Goal: Find specific page/section: Find specific page/section

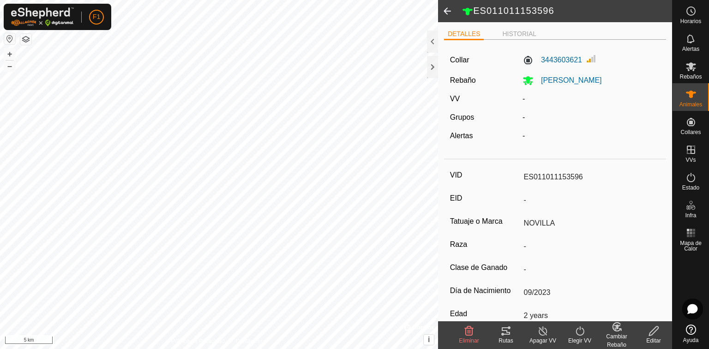
scroll to position [114, 0]
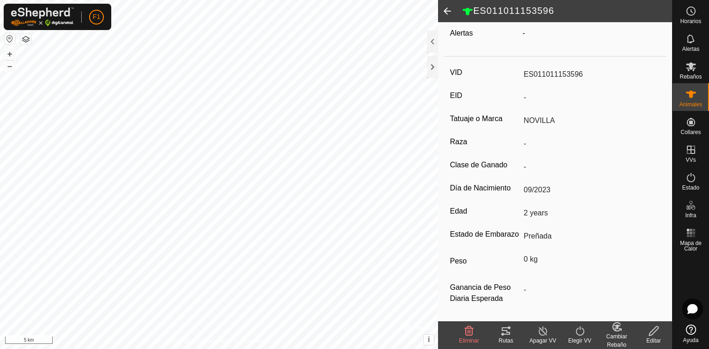
click at [439, 9] on span at bounding box center [447, 11] width 18 height 22
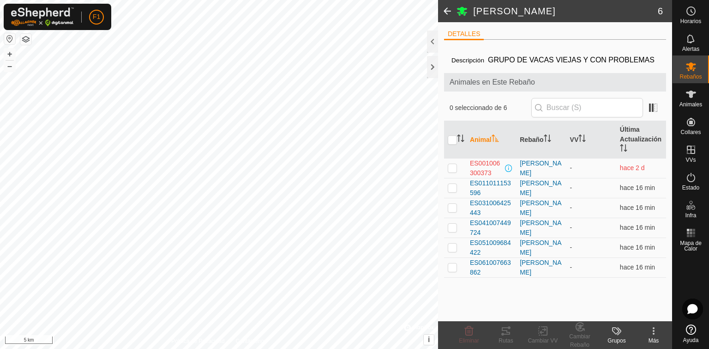
click at [448, 16] on span at bounding box center [447, 11] width 18 height 22
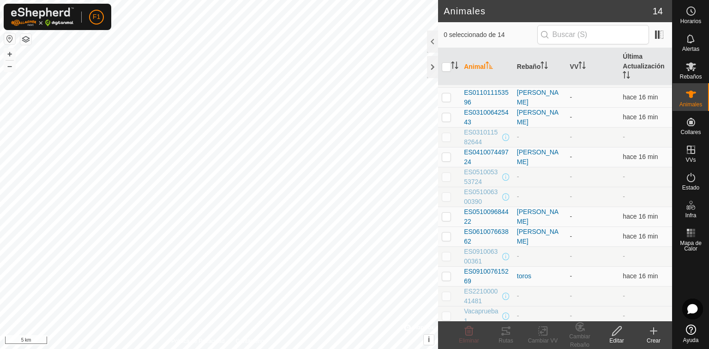
scroll to position [41, 0]
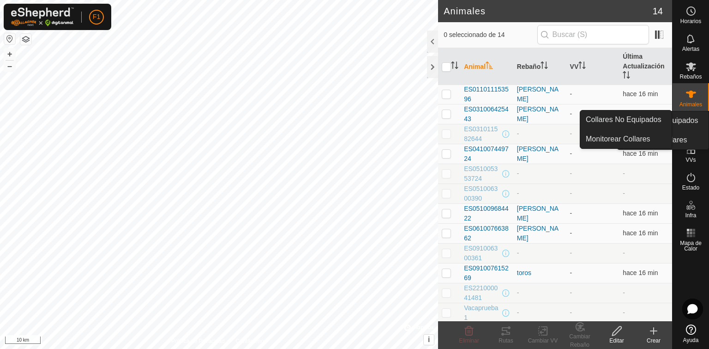
click at [700, 125] on div "Collares" at bounding box center [691, 125] width 36 height 28
click at [695, 135] on div "Collares" at bounding box center [691, 125] width 36 height 28
click at [693, 132] on es-menu-bar "Horarios Alertas Rebaños Animales Collares VVs Estado Infra Mapa de Calor Ayuda…" at bounding box center [690, 174] width 37 height 349
click at [694, 112] on div "Collares" at bounding box center [691, 125] width 36 height 28
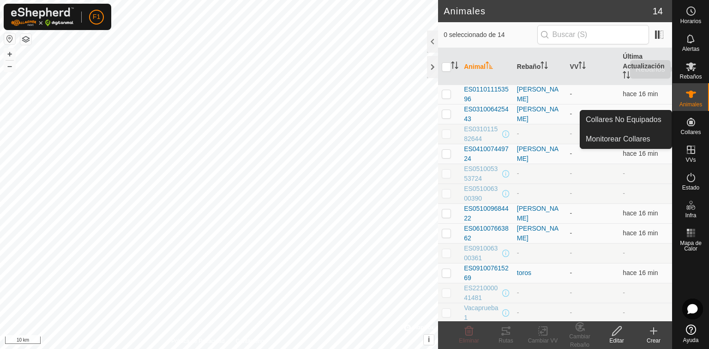
click at [686, 71] on icon at bounding box center [691, 66] width 11 height 11
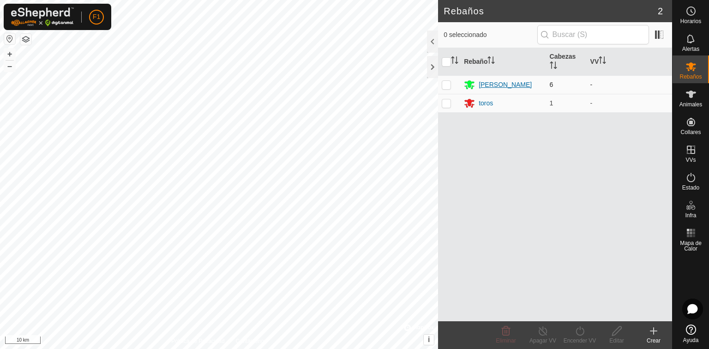
click at [497, 84] on div "[PERSON_NAME]" at bounding box center [505, 85] width 53 height 10
